Goal: Task Accomplishment & Management: Manage account settings

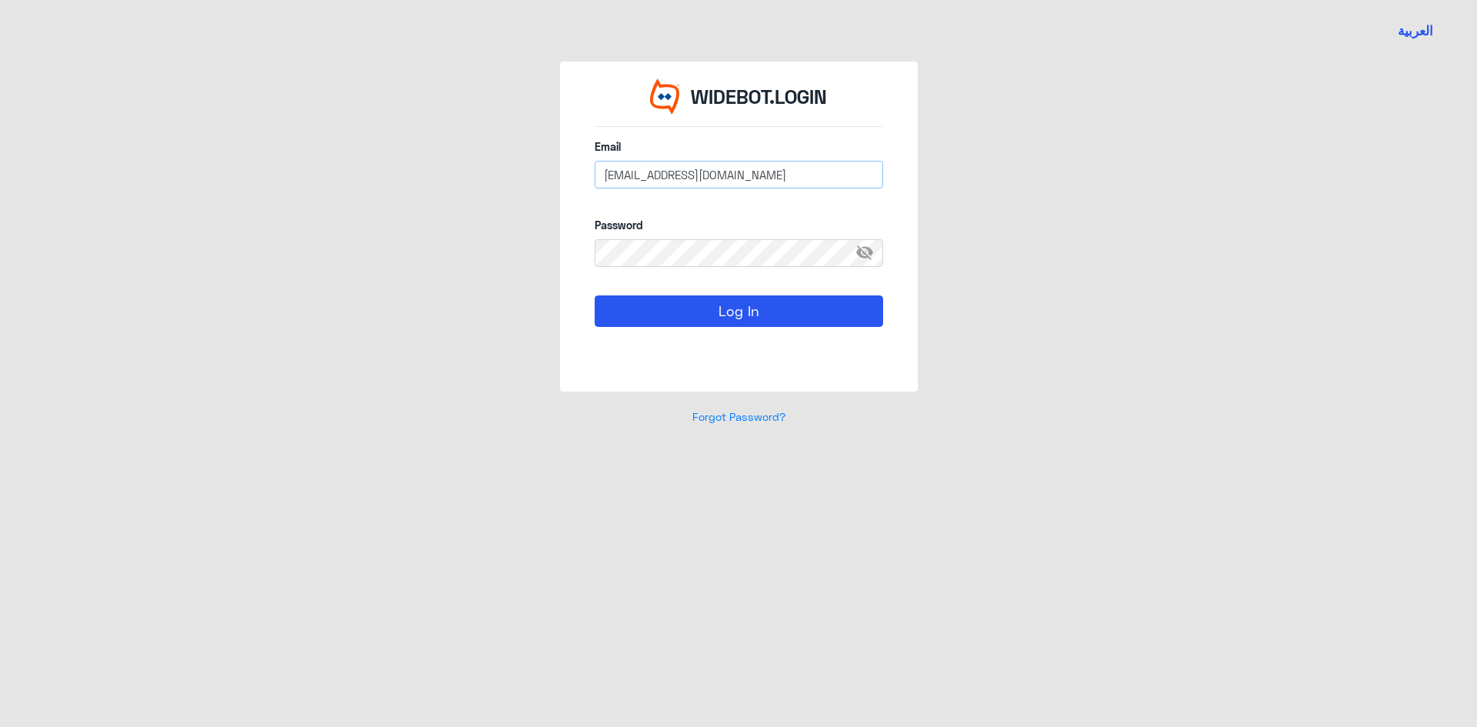
drag, startPoint x: 773, startPoint y: 176, endPoint x: 505, endPoint y: 189, distance: 268.8
click at [505, 189] on div "WIDEBOT.LOGIN Email [EMAIL_ADDRESS][DOMAIN_NAME] Password visibility_off Log In…" at bounding box center [738, 253] width 877 height 382
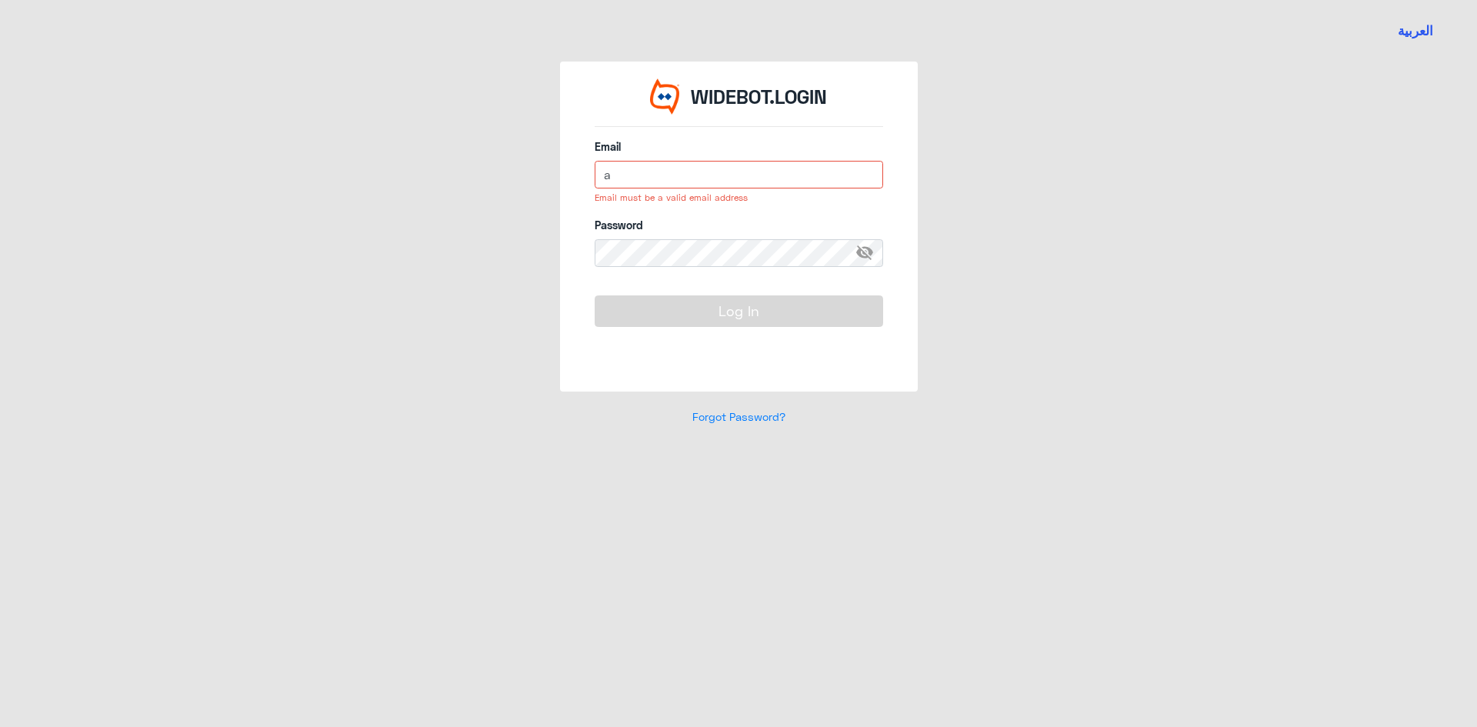
type input "[EMAIL_ADDRESS][DOMAIN_NAME]"
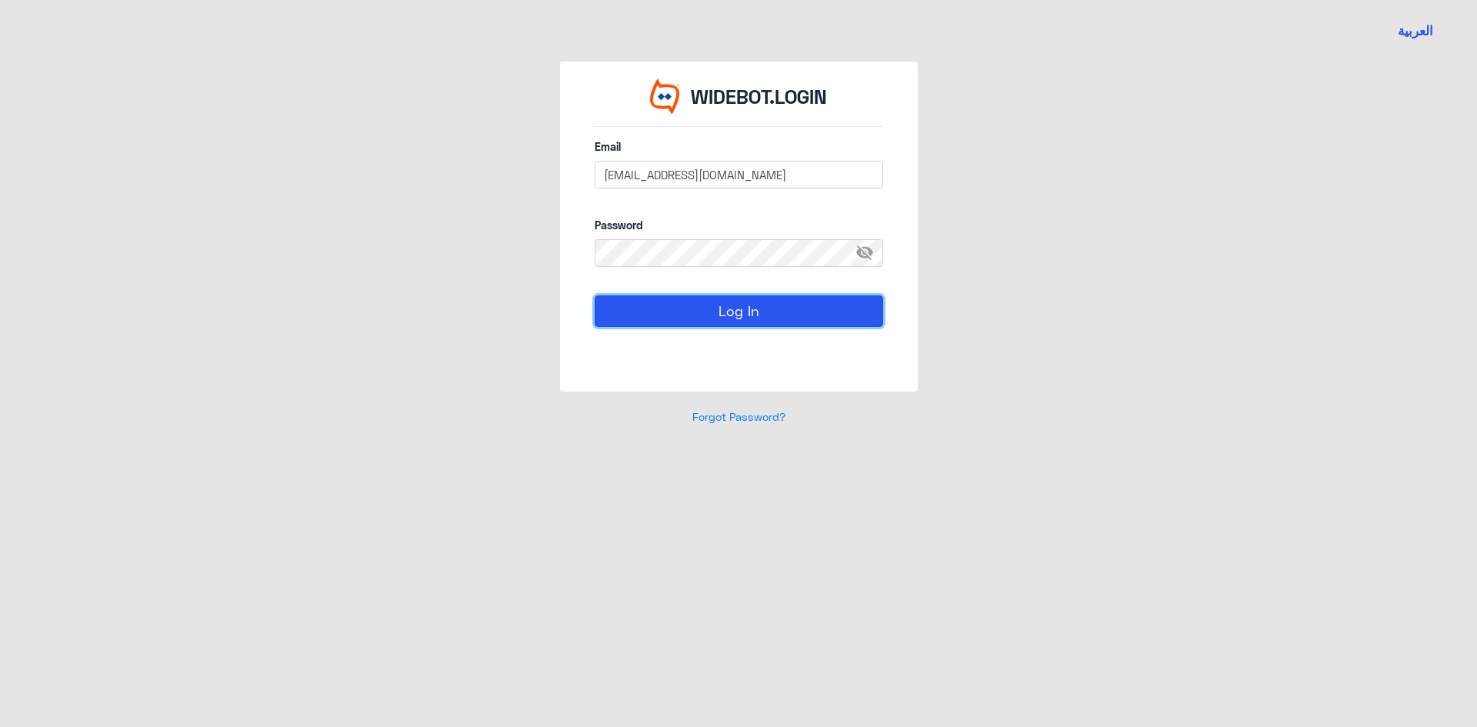
click at [686, 309] on button "Log In" at bounding box center [739, 310] width 289 height 31
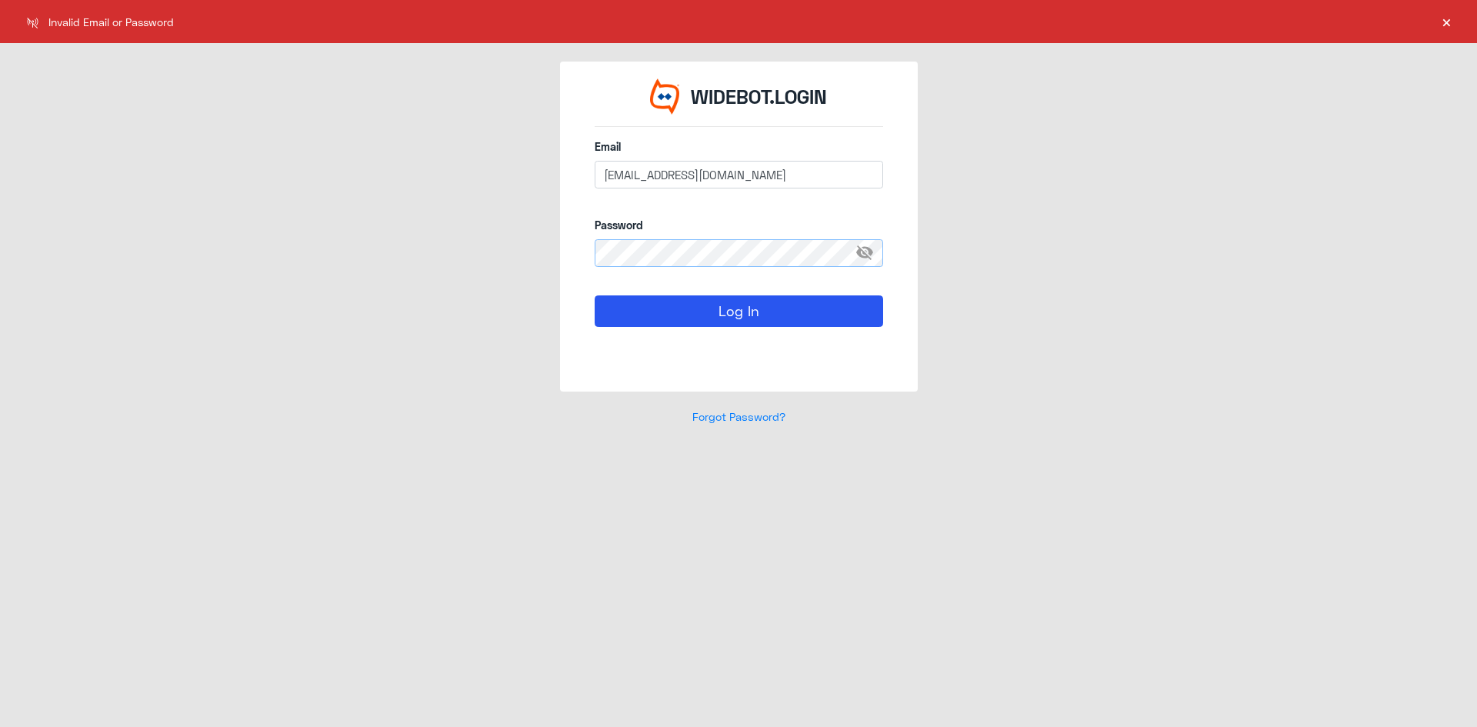
click at [493, 252] on div "WIDEBOT.LOGIN Email [EMAIL_ADDRESS][DOMAIN_NAME] Password visibility_off Log In…" at bounding box center [738, 253] width 877 height 382
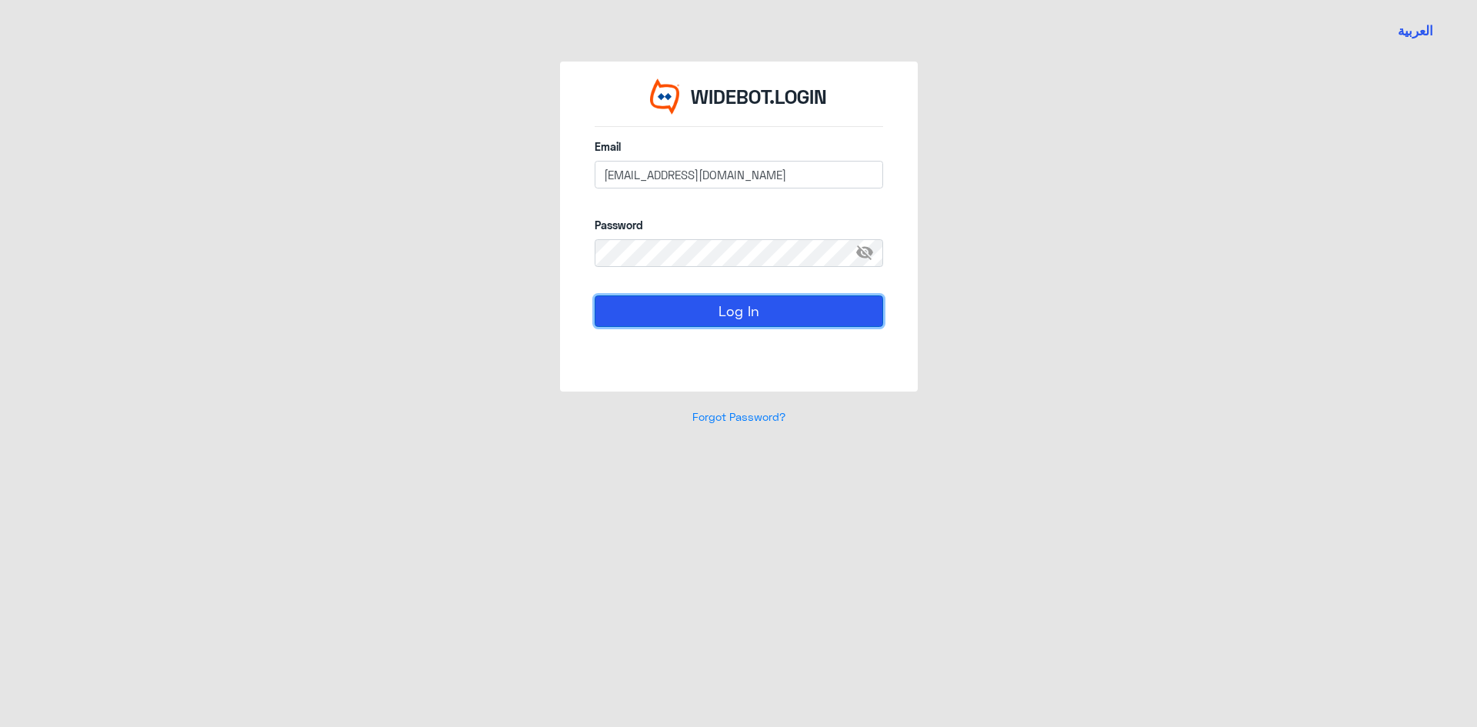
click at [633, 303] on button "Log In" at bounding box center [739, 310] width 289 height 31
